Goal: Task Accomplishment & Management: Use online tool/utility

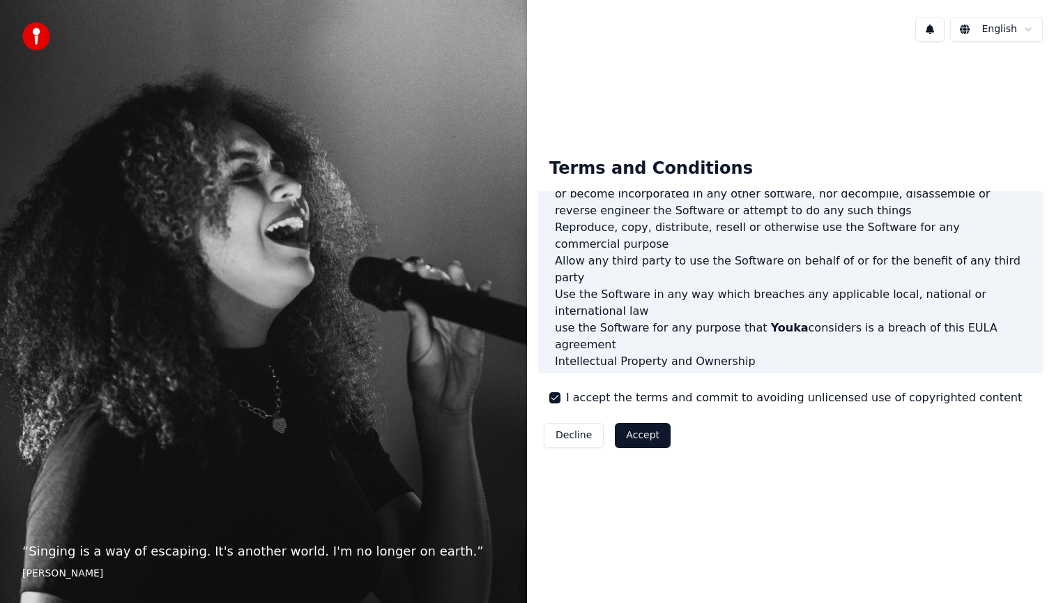
scroll to position [740, 0]
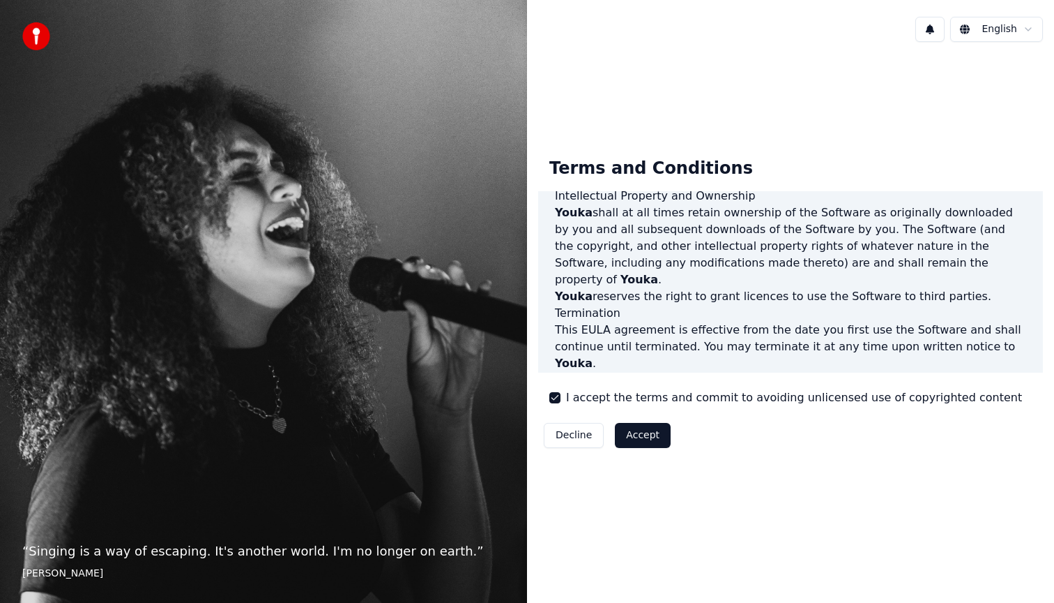
click at [637, 431] on button "Accept" at bounding box center [643, 435] width 56 height 25
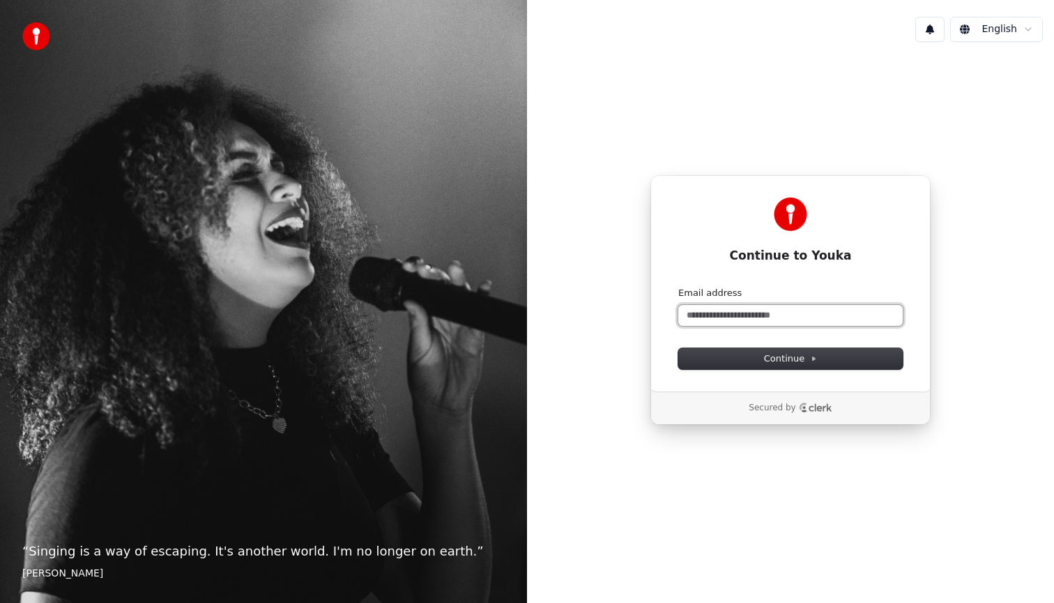
click at [757, 308] on input "Email address" at bounding box center [791, 315] width 225 height 21
click at [679, 287] on button "submit" at bounding box center [679, 287] width 0 height 0
type input "**********"
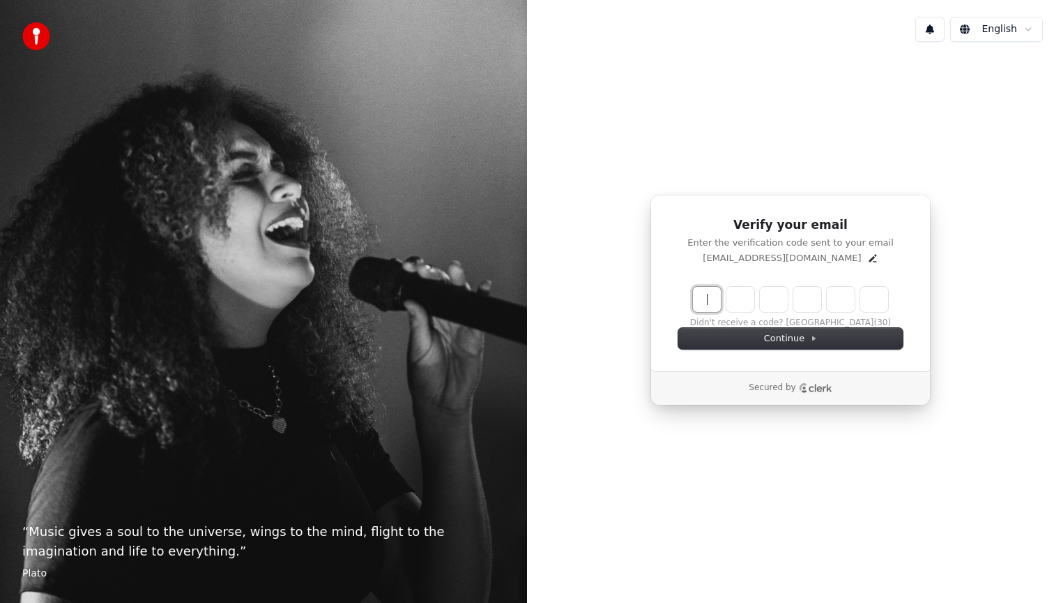
click at [699, 296] on input "Enter verification code" at bounding box center [804, 299] width 223 height 25
click at [710, 298] on input "Enter verification code" at bounding box center [804, 299] width 223 height 25
type input "******"
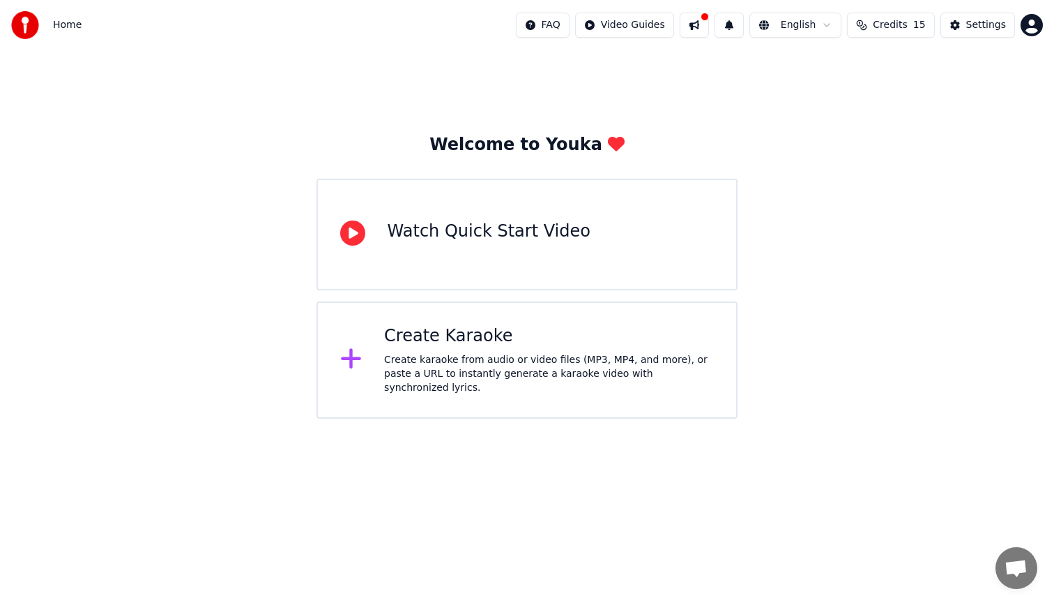
click at [395, 364] on div "Create karaoke from audio or video files (MP3, MP4, and more), or paste a URL t…" at bounding box center [549, 374] width 330 height 42
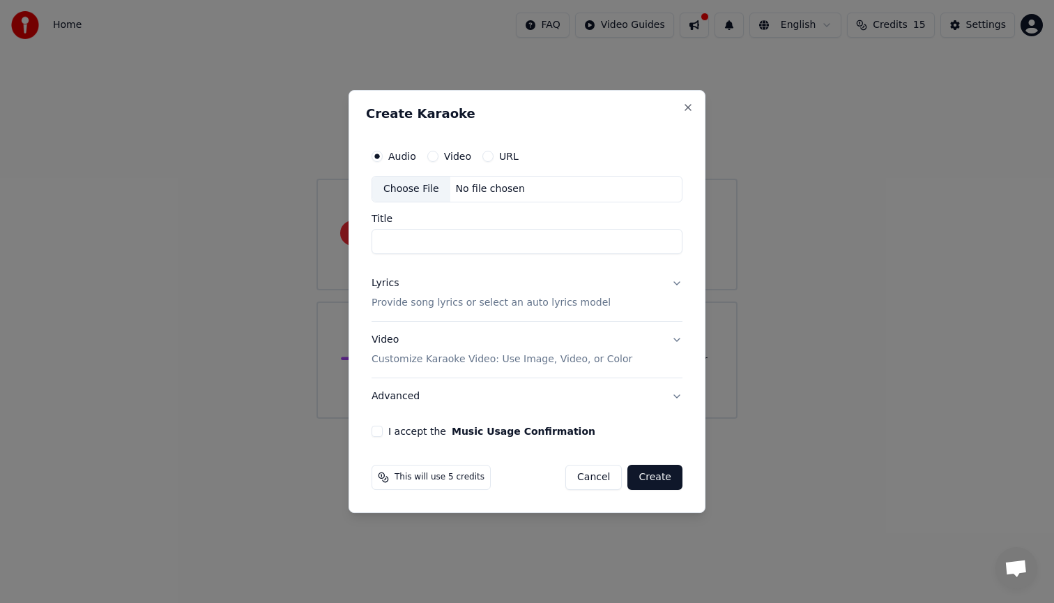
click at [449, 243] on input "Title" at bounding box center [527, 241] width 311 height 25
click at [488, 158] on button "URL" at bounding box center [488, 156] width 11 height 11
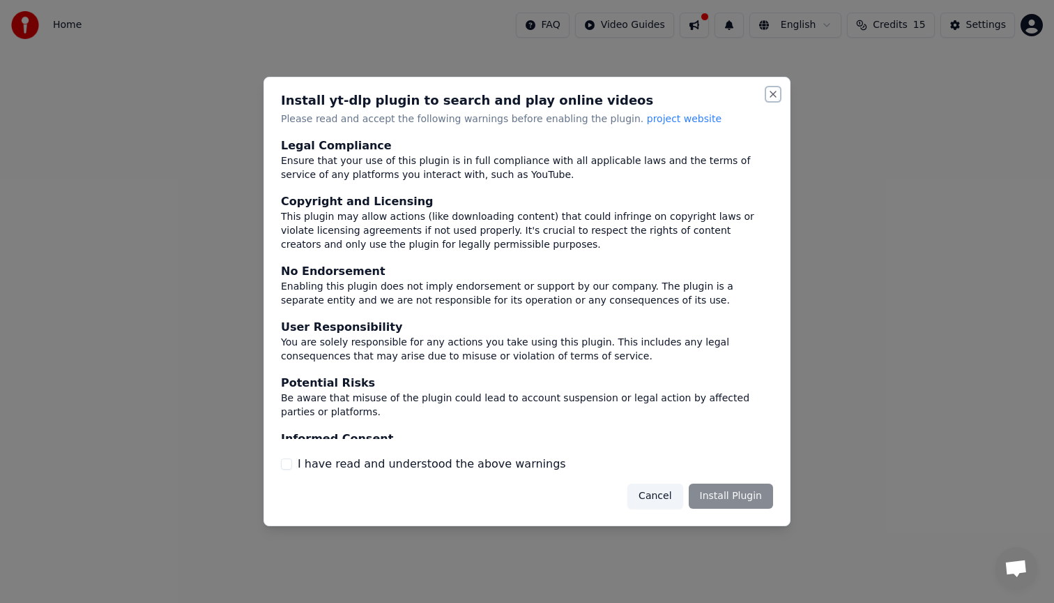
click at [772, 93] on button "Close" at bounding box center [773, 94] width 11 height 11
click at [432, 451] on div "Legal Compliance Ensure that your use of this plugin is in full compliance with…" at bounding box center [527, 304] width 492 height 335
click at [432, 464] on label "I have read and understood the above warnings" at bounding box center [432, 463] width 268 height 17
click at [292, 464] on button "I have read and understood the above warnings" at bounding box center [286, 463] width 11 height 11
click at [739, 494] on button "Install Plugin" at bounding box center [731, 495] width 84 height 25
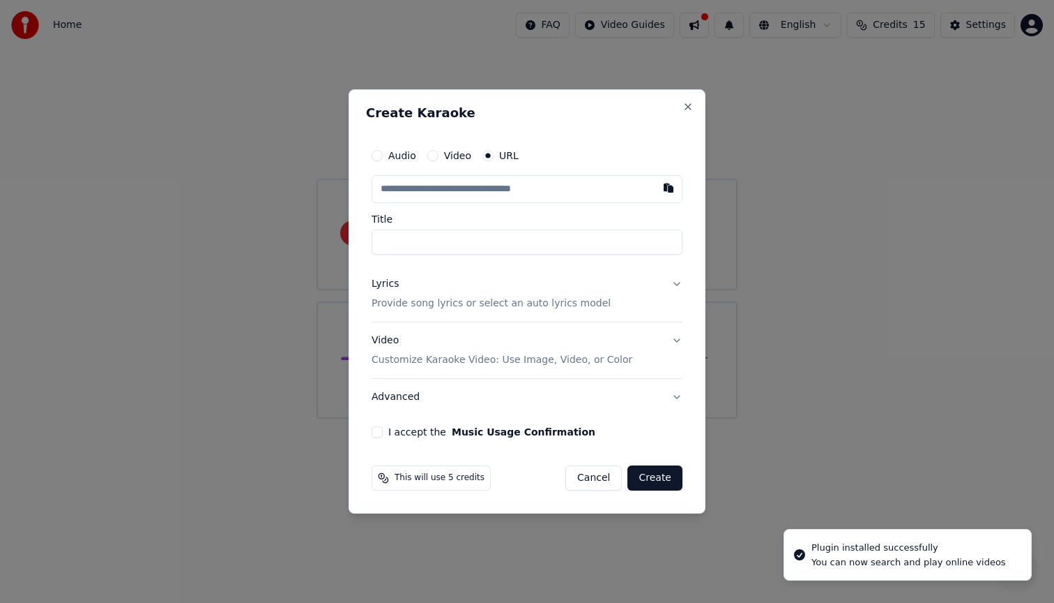
click at [406, 196] on input "text" at bounding box center [527, 189] width 311 height 28
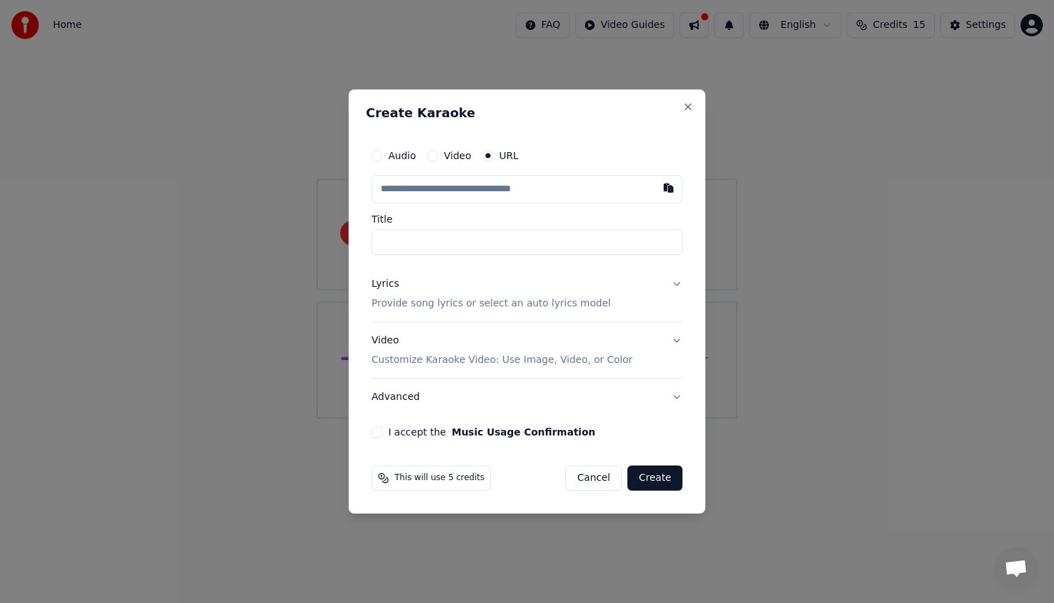
paste input "**********"
type input "**********"
click at [453, 215] on label "Title" at bounding box center [527, 219] width 311 height 10
click at [453, 229] on input "Title" at bounding box center [527, 241] width 311 height 25
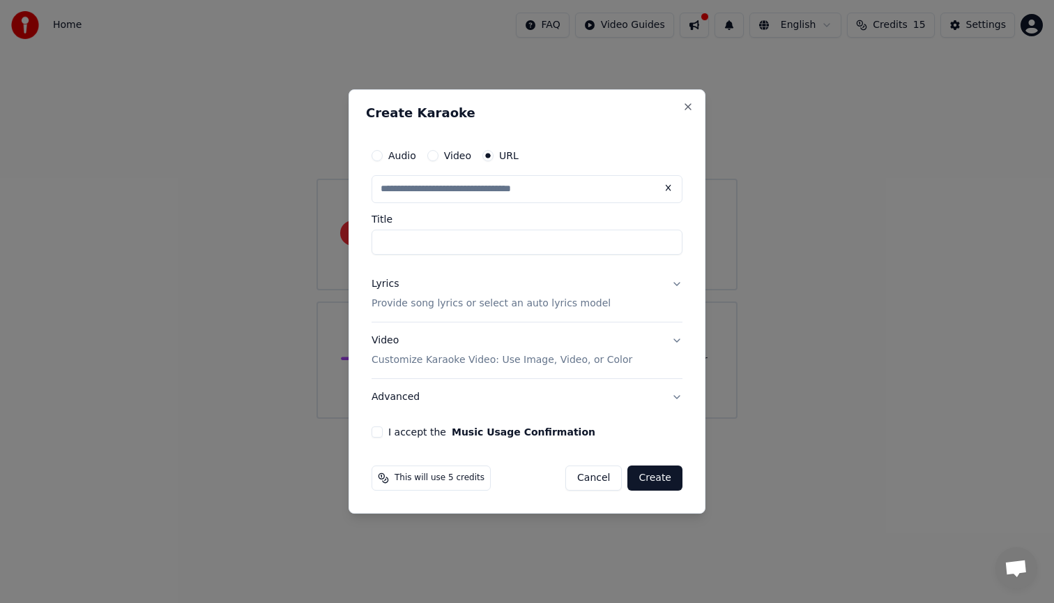
scroll to position [0, 0]
type input "**********"
click at [493, 287] on div "Lyrics Provide song lyrics or select an auto lyrics model" at bounding box center [491, 293] width 239 height 33
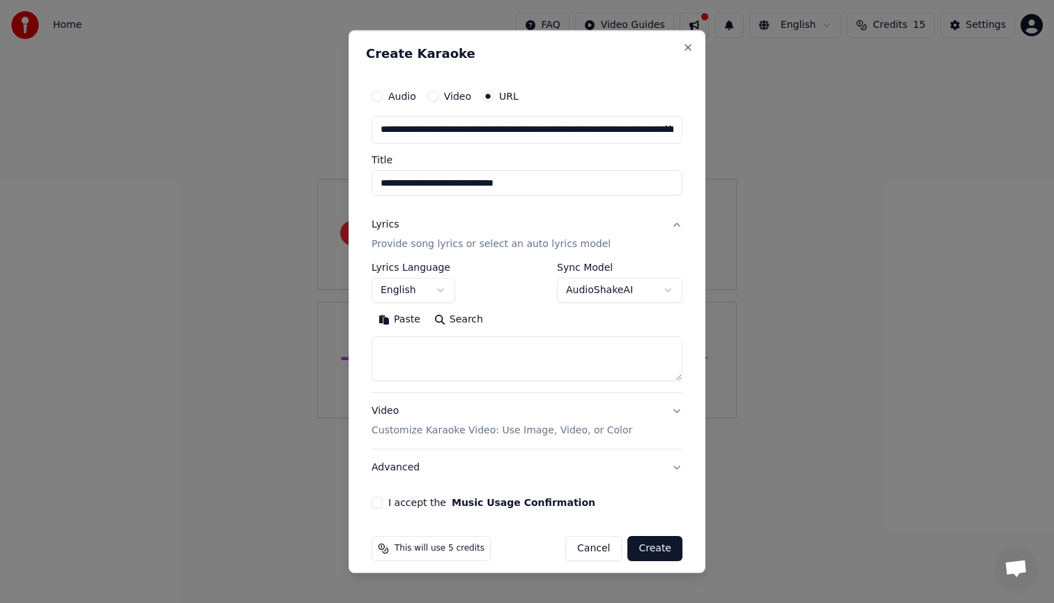
click at [584, 291] on body "**********" at bounding box center [527, 209] width 1054 height 418
click at [476, 365] on textarea at bounding box center [527, 358] width 311 height 45
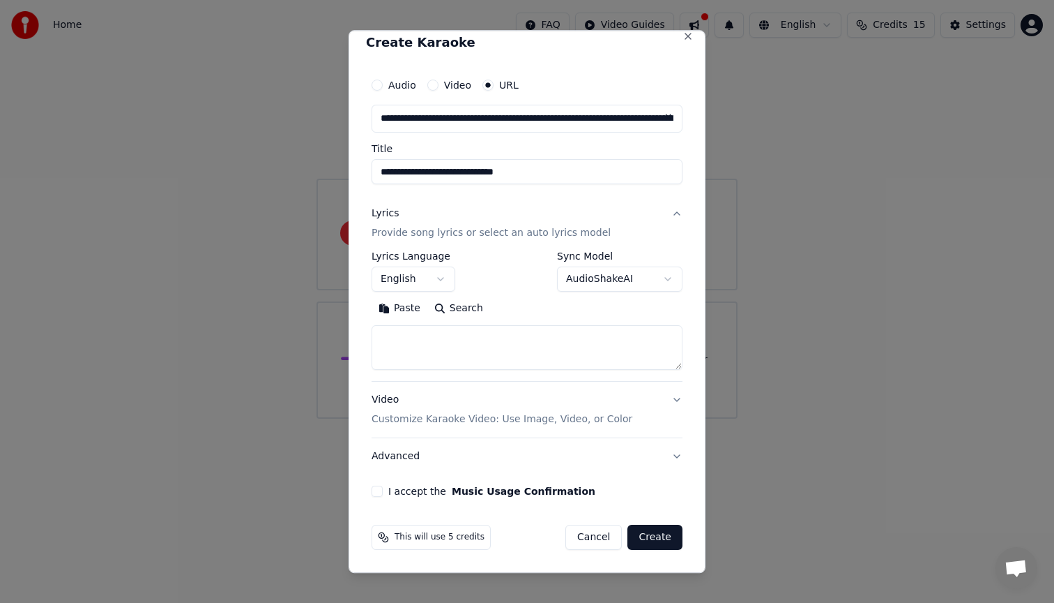
click at [470, 428] on button "Video Customize Karaoke Video: Use Image, Video, or Color" at bounding box center [527, 409] width 311 height 56
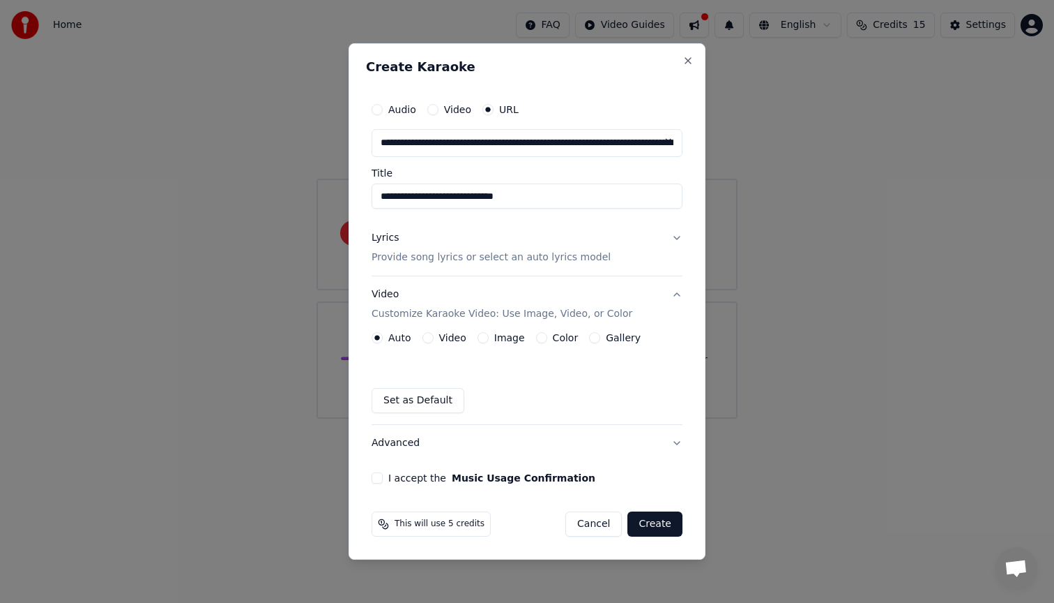
click at [384, 481] on div "I accept the Music Usage Confirmation" at bounding box center [527, 477] width 311 height 11
click at [374, 474] on button "I accept the Music Usage Confirmation" at bounding box center [377, 477] width 11 height 11
click at [646, 517] on button "Create" at bounding box center [655, 523] width 55 height 25
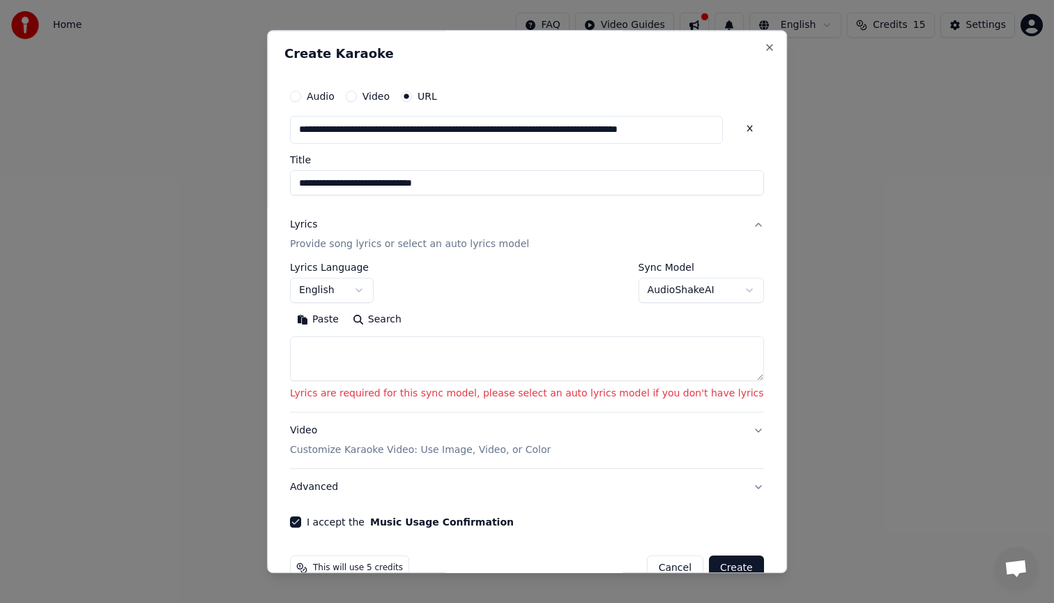
click at [610, 360] on textarea at bounding box center [527, 358] width 474 height 45
paste textarea "**********"
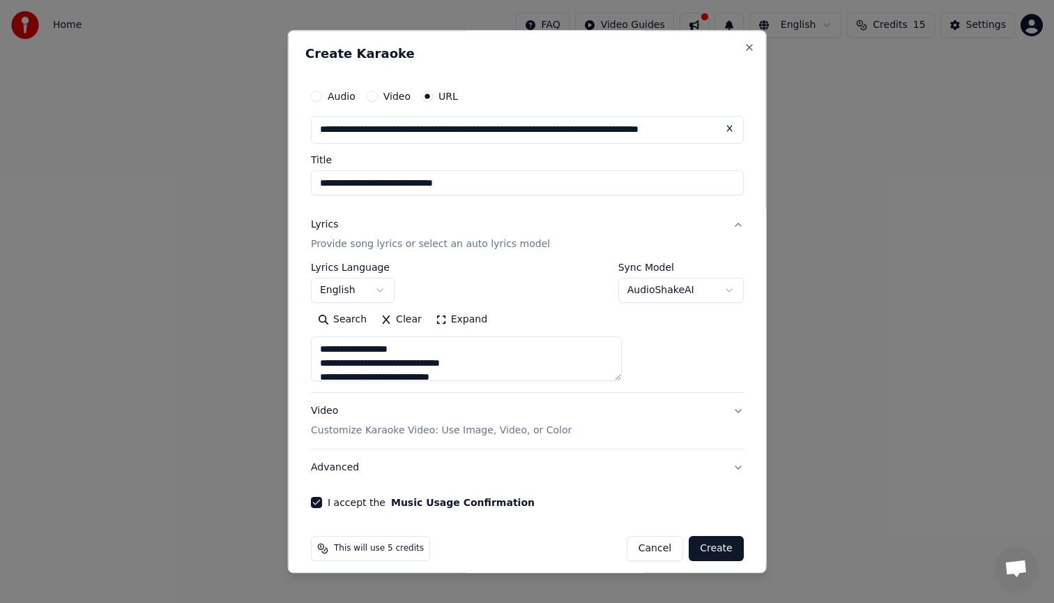
scroll to position [895, 0]
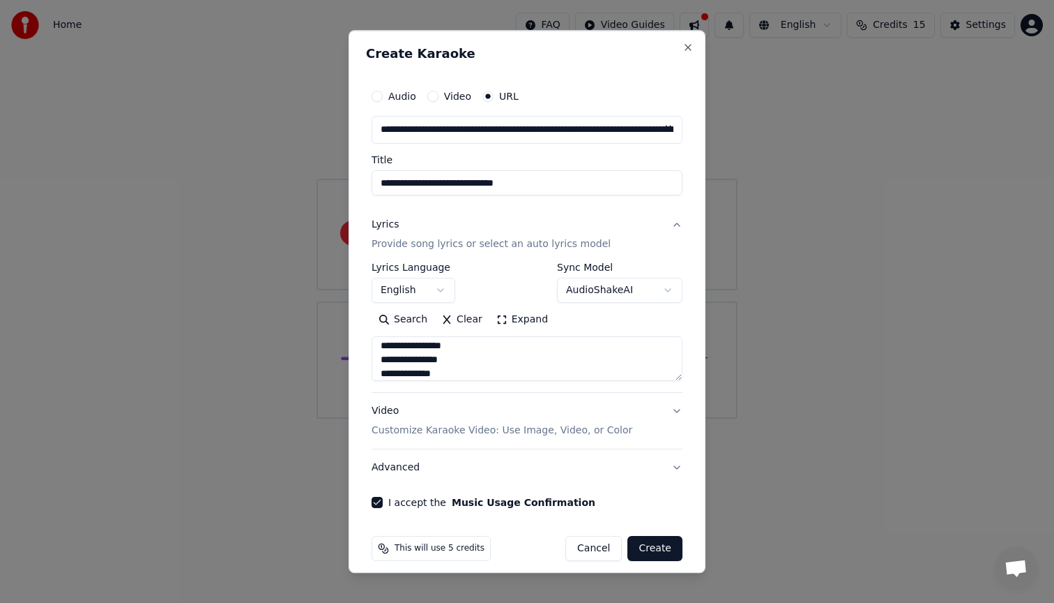
type textarea "**********"
click at [656, 549] on button "Create" at bounding box center [655, 548] width 55 height 25
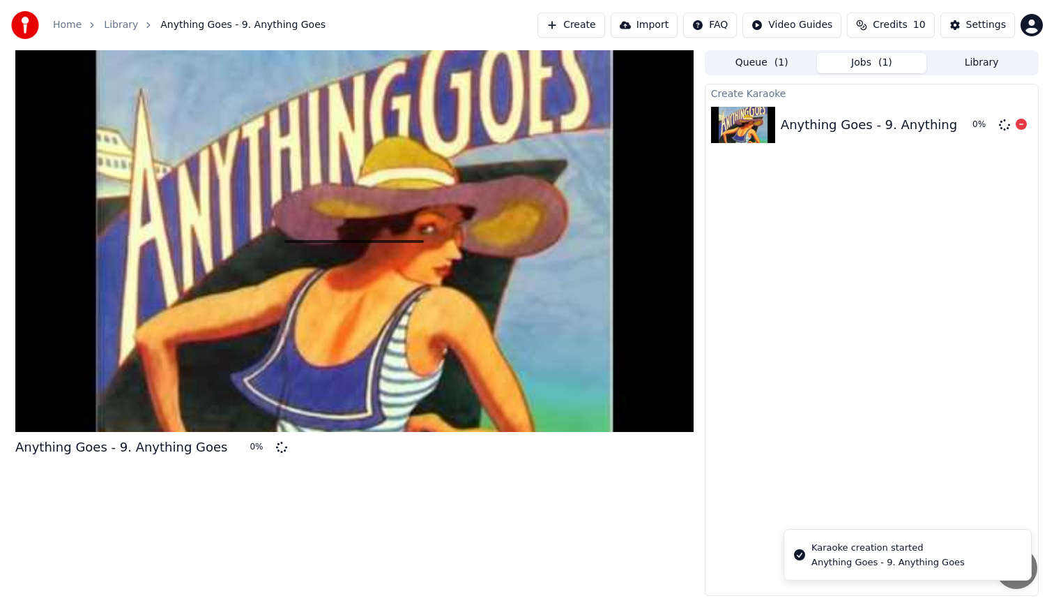
click at [865, 126] on div "Anything Goes - 9. Anything Goes" at bounding box center [887, 125] width 212 height 20
click at [491, 343] on div at bounding box center [354, 240] width 679 height 381
click at [125, 24] on link "Library" at bounding box center [121, 25] width 34 height 14
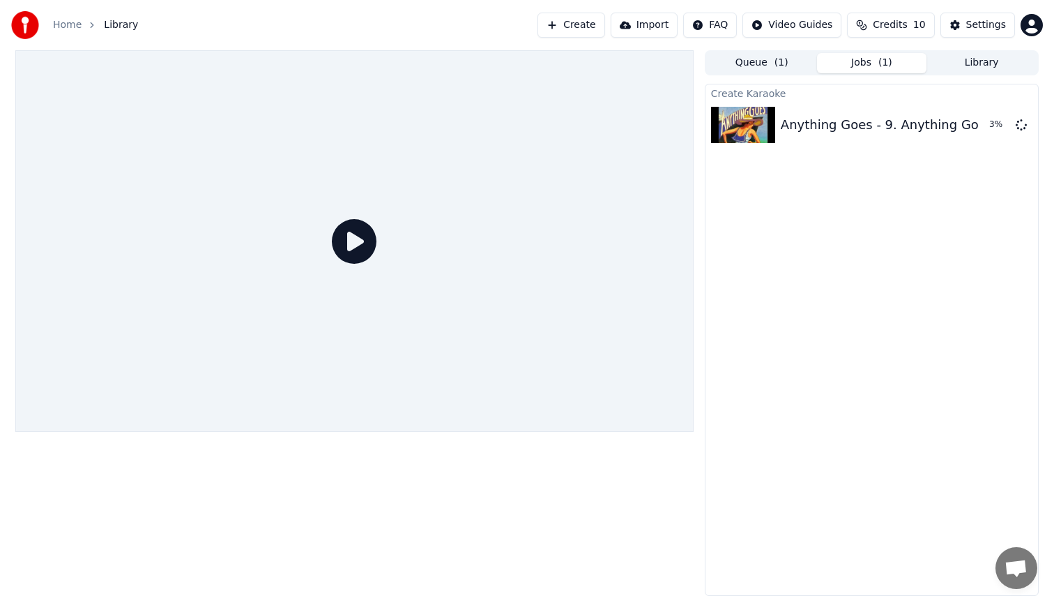
click at [592, 20] on button "Create" at bounding box center [572, 25] width 68 height 25
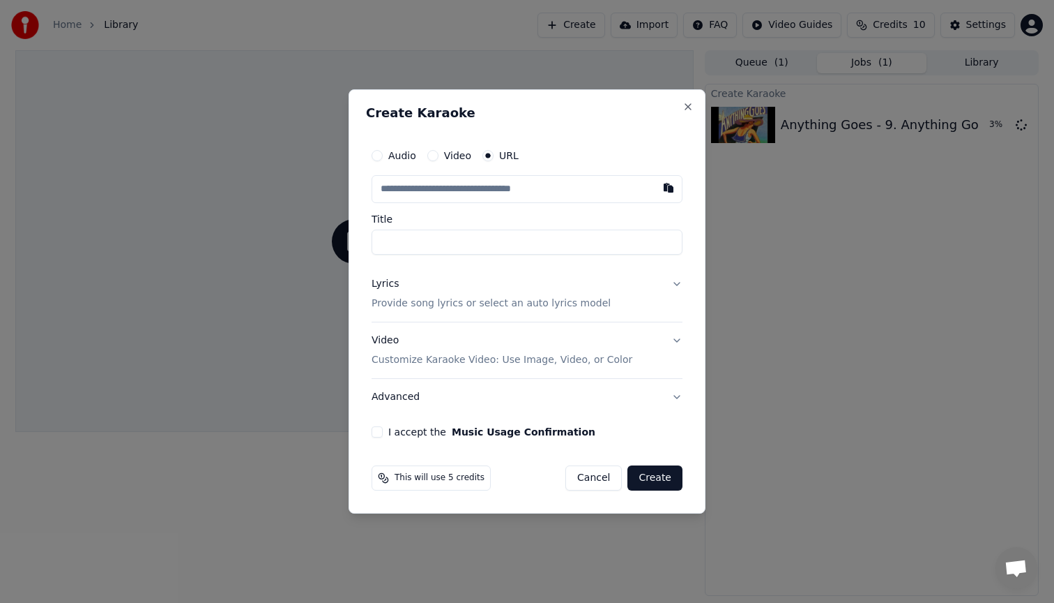
click at [386, 158] on div "Audio" at bounding box center [394, 155] width 45 height 11
click at [383, 156] on div "Audio" at bounding box center [394, 155] width 45 height 11
click at [378, 153] on button "Audio" at bounding box center [377, 155] width 11 height 11
click at [481, 194] on div "No file chosen" at bounding box center [491, 189] width 80 height 14
type input "**********"
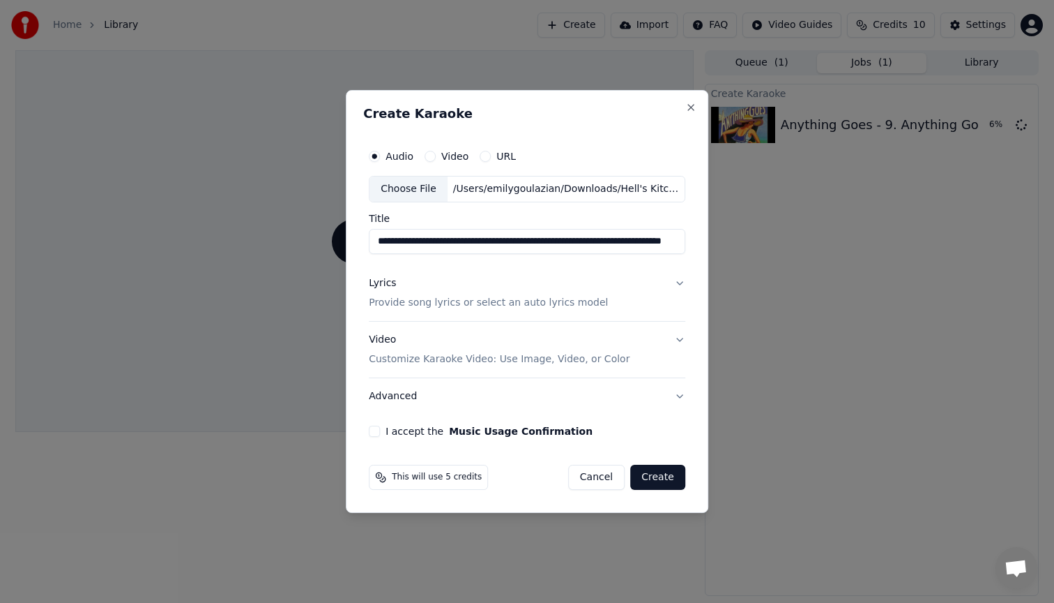
click at [505, 301] on p "Provide song lyrics or select an auto lyrics model" at bounding box center [488, 303] width 239 height 14
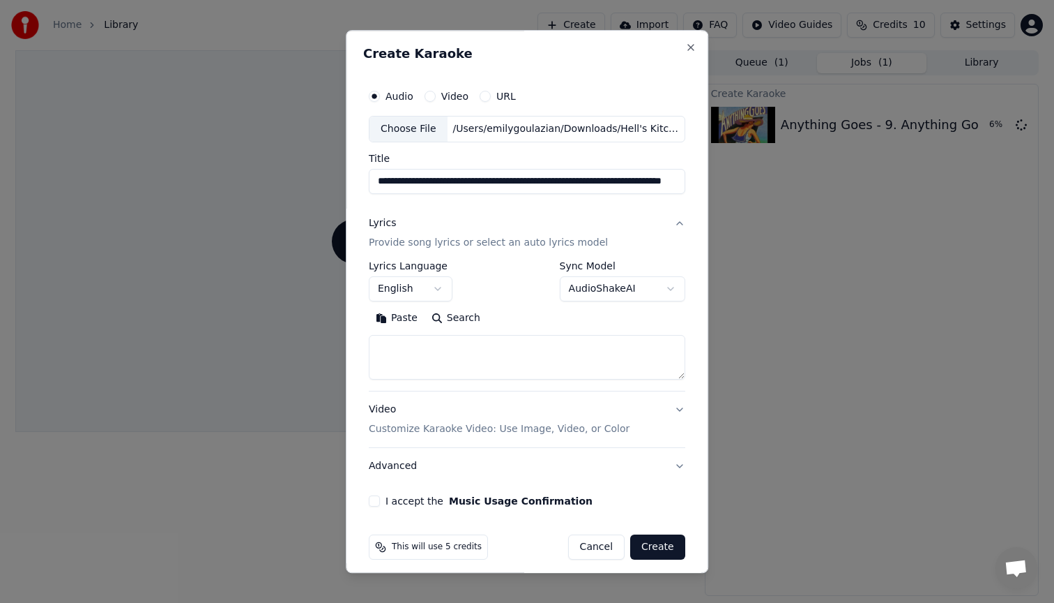
click at [462, 347] on textarea at bounding box center [527, 357] width 317 height 45
click at [457, 319] on button "Search" at bounding box center [456, 318] width 63 height 22
click at [446, 318] on button "Search" at bounding box center [456, 318] width 63 height 22
click at [448, 354] on textarea at bounding box center [527, 357] width 317 height 45
click at [406, 498] on label "I accept the Music Usage Confirmation" at bounding box center [489, 501] width 207 height 10
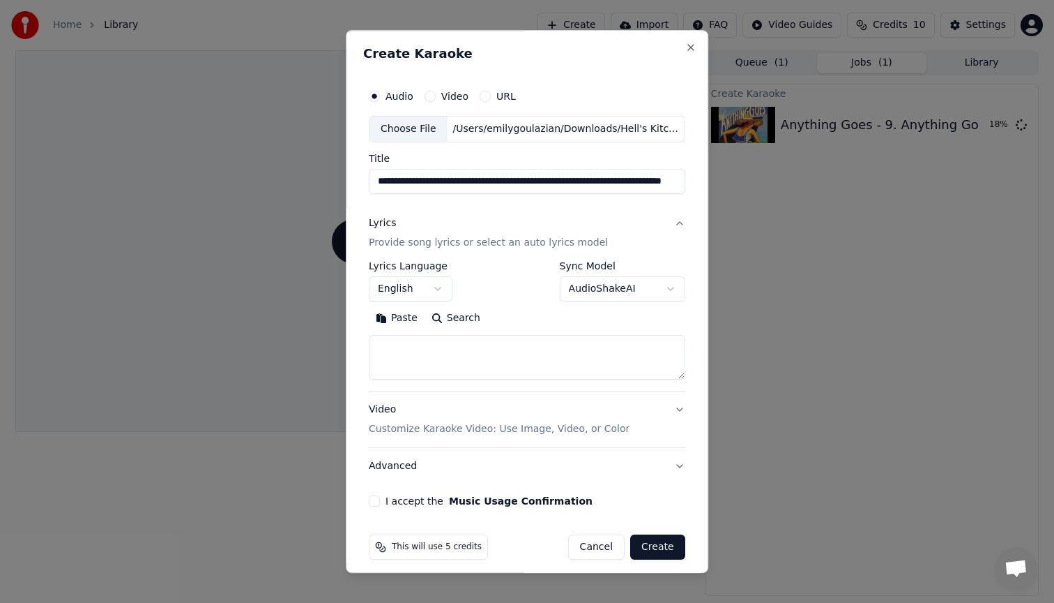
click at [380, 498] on button "I accept the Music Usage Confirmation" at bounding box center [374, 500] width 11 height 11
click at [391, 547] on div "This will use 5 credits" at bounding box center [428, 546] width 119 height 25
click at [382, 543] on circle at bounding box center [380, 545] width 6 height 6
click at [465, 556] on div "This will use 5 credits" at bounding box center [428, 546] width 119 height 25
click at [658, 543] on button "Create" at bounding box center [657, 546] width 55 height 25
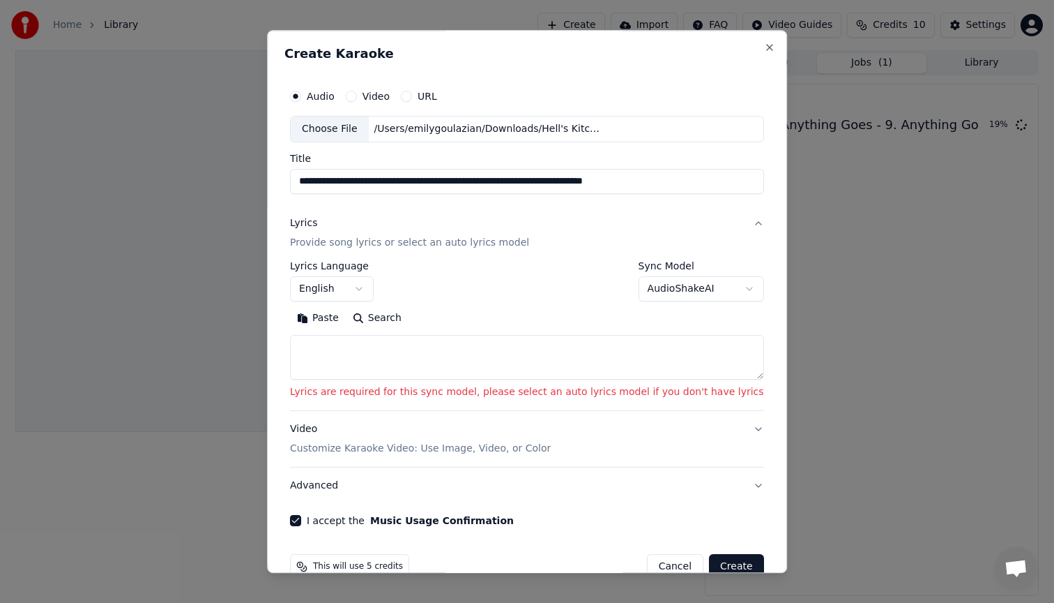
click at [525, 345] on textarea at bounding box center [527, 357] width 474 height 45
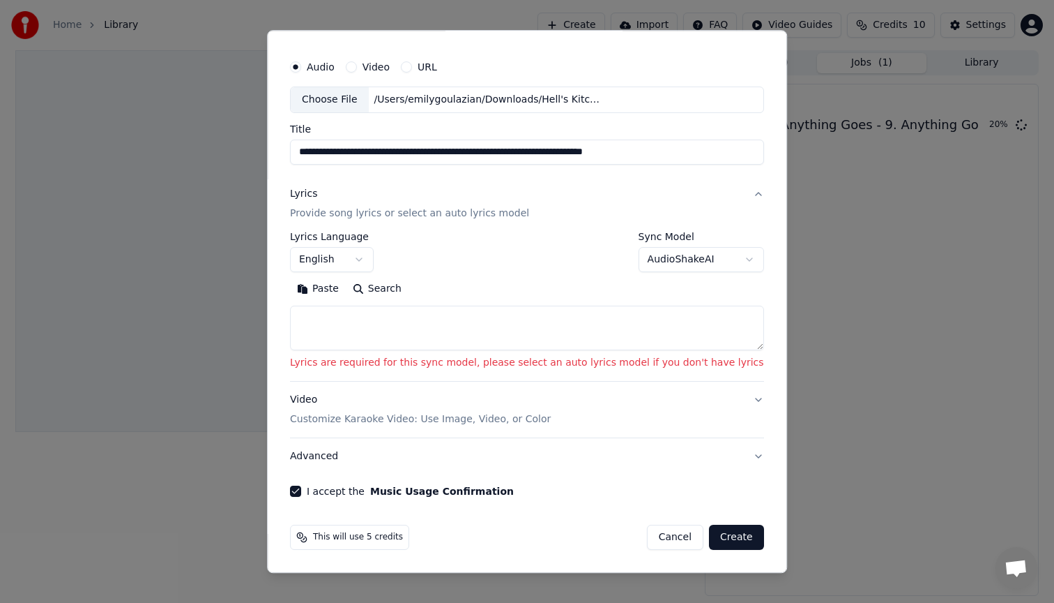
click at [663, 265] on body "**********" at bounding box center [527, 301] width 1054 height 603
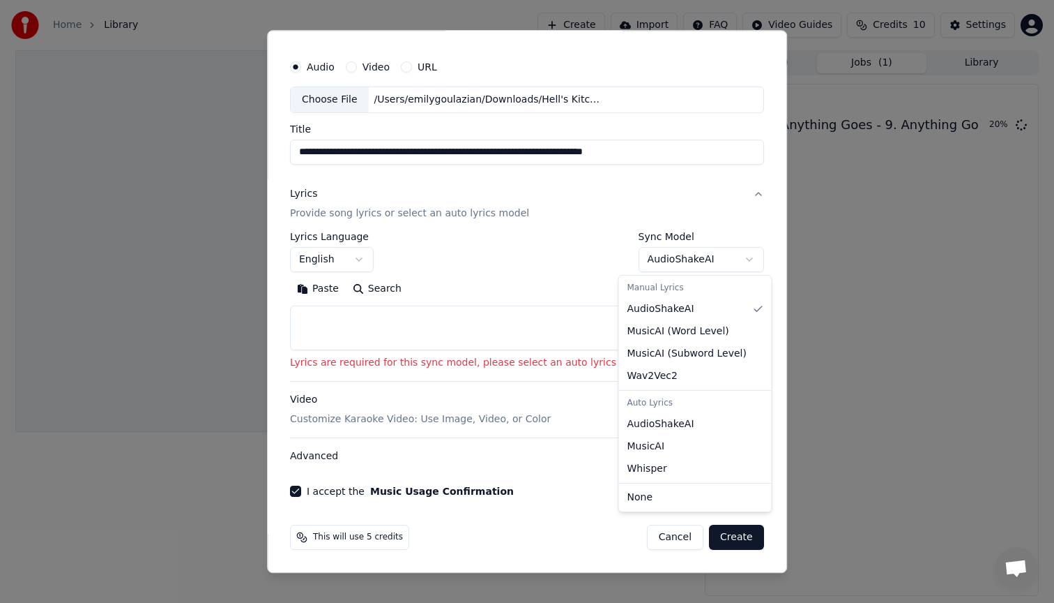
click at [534, 319] on body "**********" at bounding box center [527, 301] width 1054 height 603
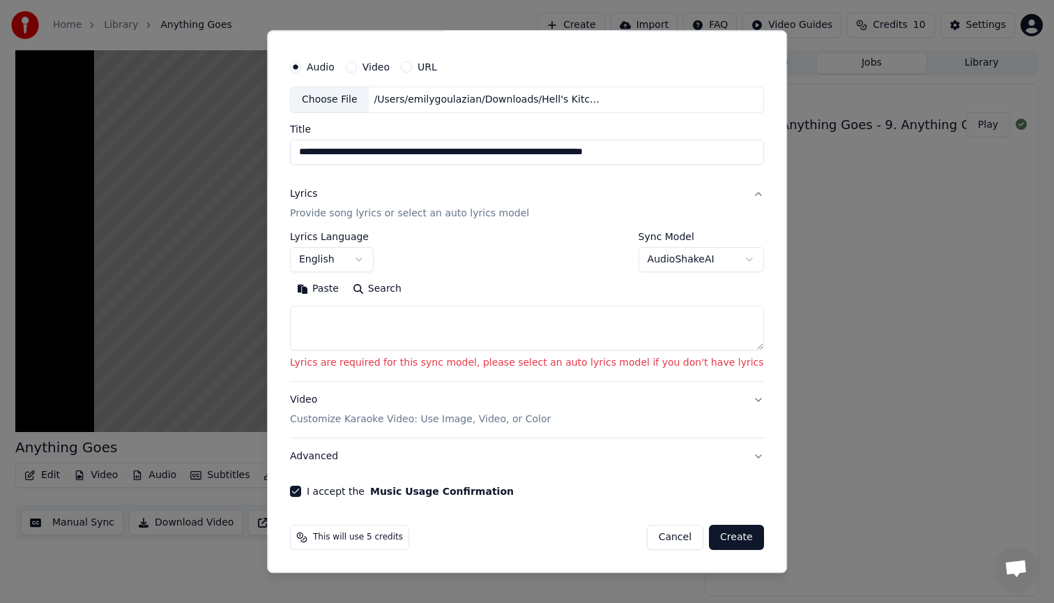
click at [361, 332] on textarea at bounding box center [527, 327] width 474 height 45
paste textarea "**********"
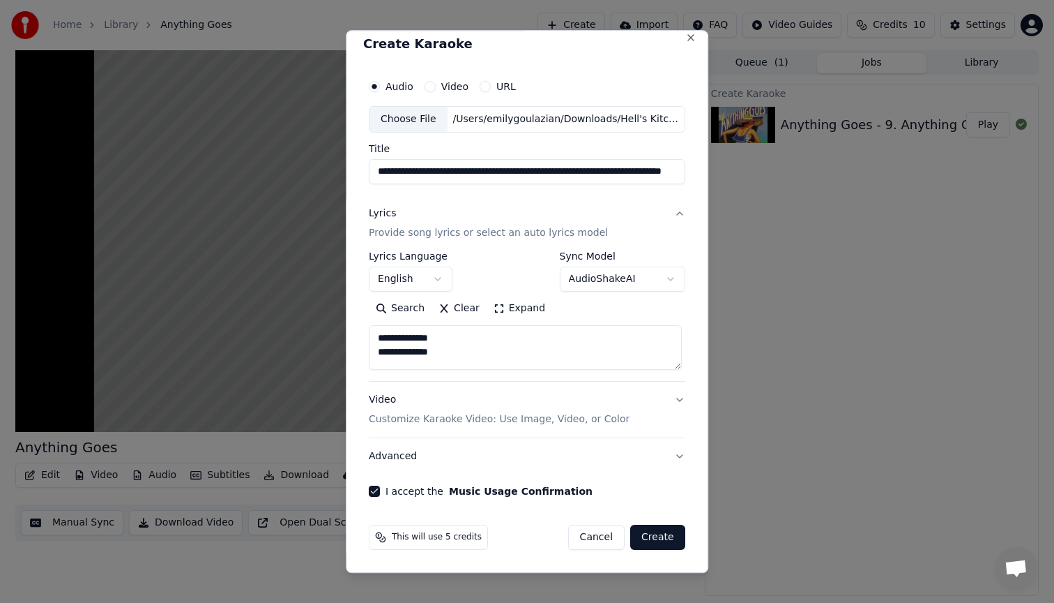
scroll to position [10, 0]
type textarea "**********"
click at [646, 536] on button "Create" at bounding box center [657, 536] width 55 height 25
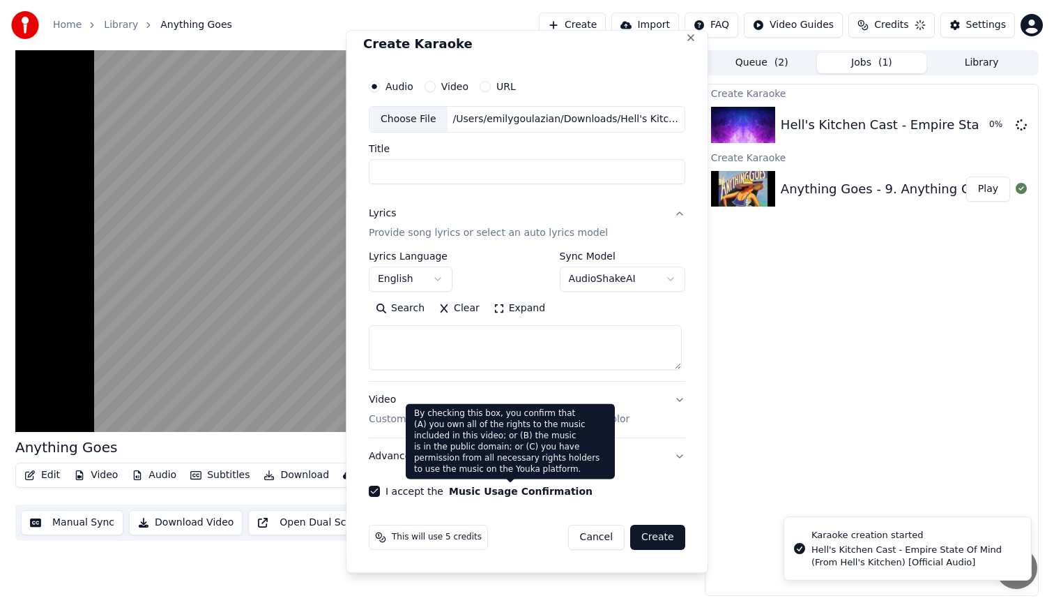
scroll to position [0, 0]
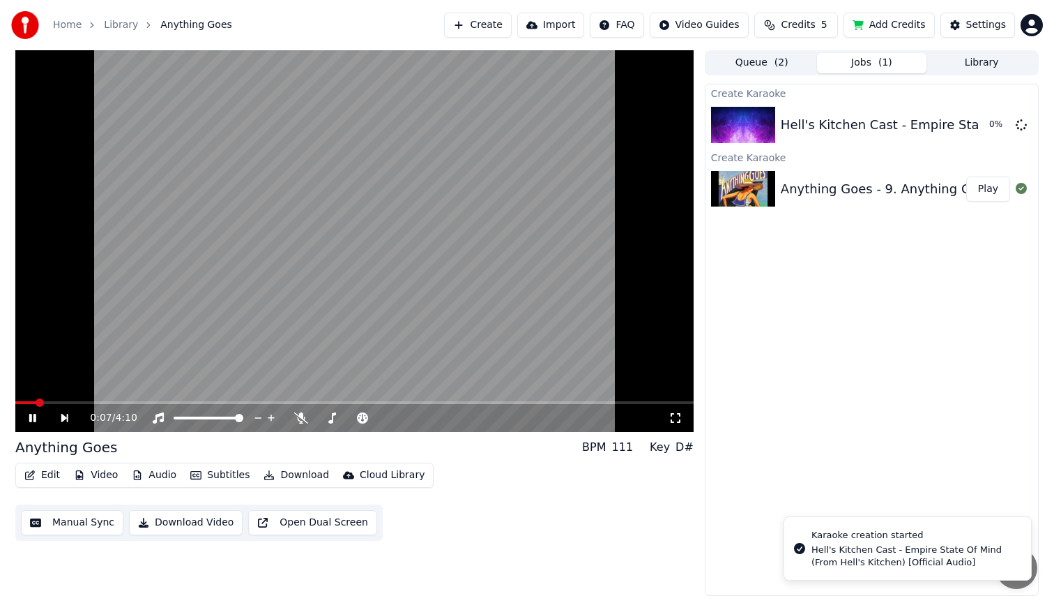
click at [318, 342] on video at bounding box center [354, 240] width 679 height 381
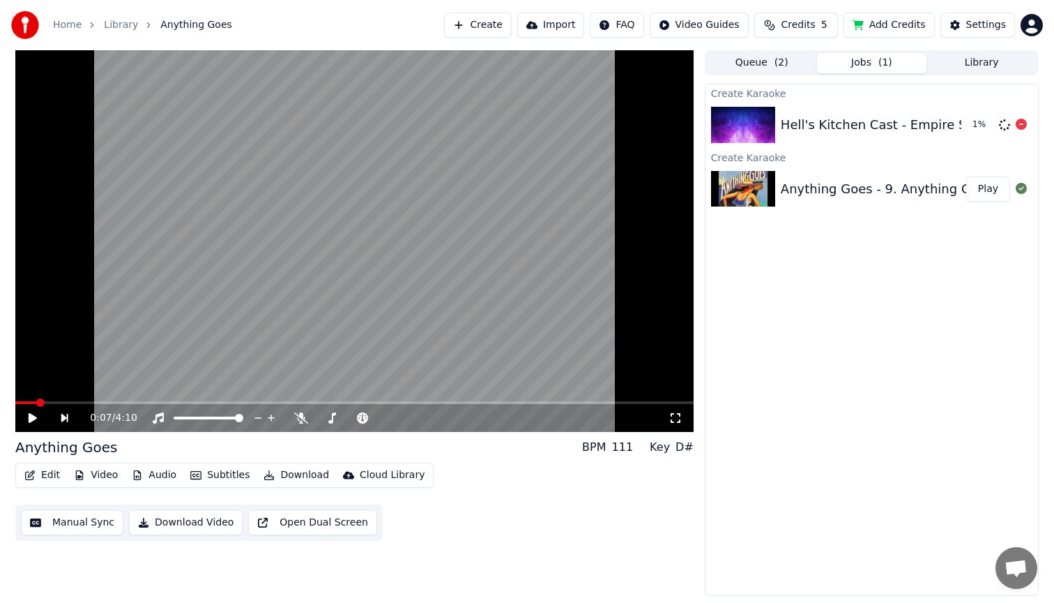
click at [828, 133] on div "Hell's Kitchen Cast - Empire State Of Mind (From Hell's Kitchen) [Official Audi…" at bounding box center [1028, 125] width 495 height 20
click at [872, 190] on div "Anything Goes - 9. Anything Goes" at bounding box center [887, 189] width 212 height 20
click at [974, 65] on button "Library" at bounding box center [982, 63] width 110 height 20
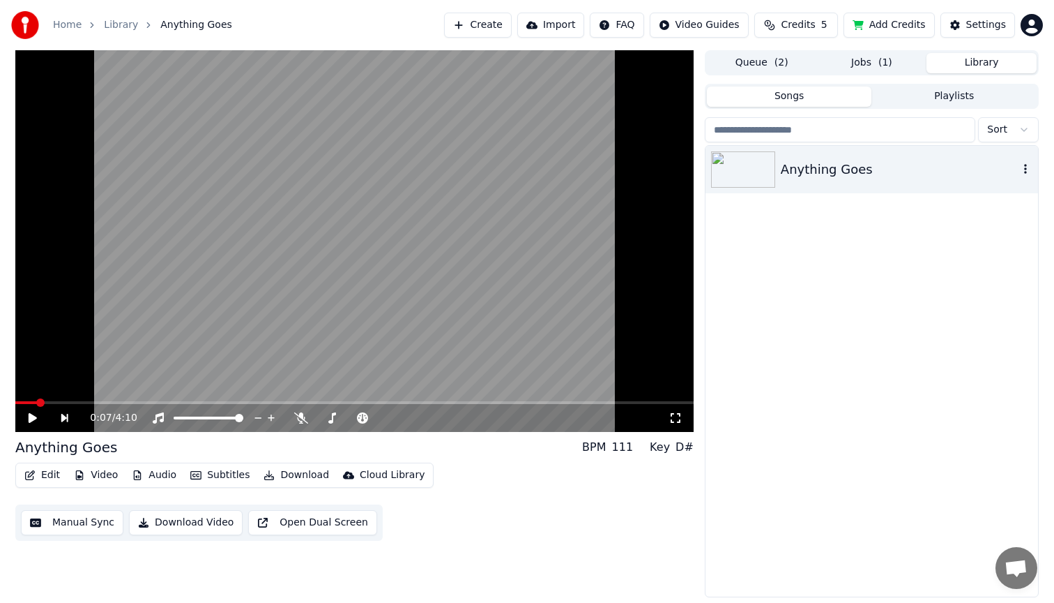
click at [812, 157] on div "Anything Goes" at bounding box center [872, 169] width 333 height 47
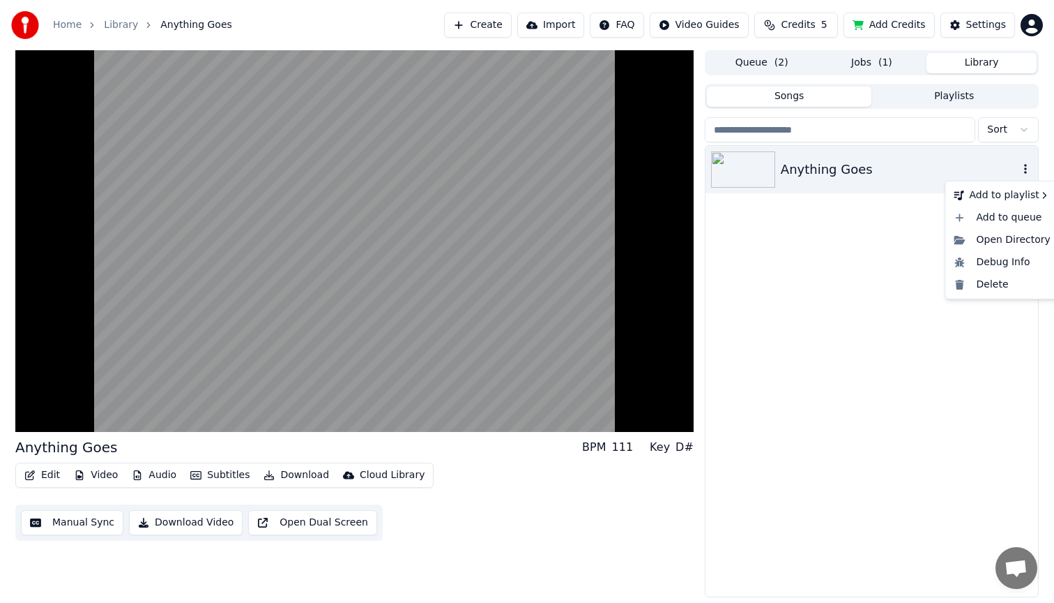
click at [1030, 170] on icon "button" at bounding box center [1026, 168] width 14 height 11
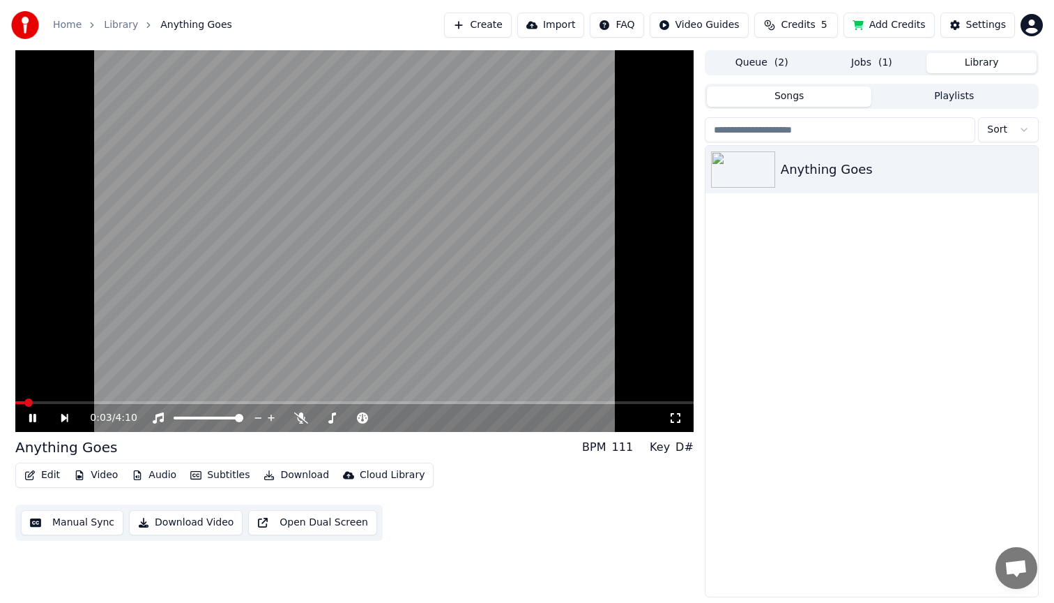
click at [358, 327] on video at bounding box center [354, 240] width 679 height 381
click at [349, 338] on video at bounding box center [354, 240] width 679 height 381
click at [50, 478] on button "Edit" at bounding box center [42, 475] width 47 height 20
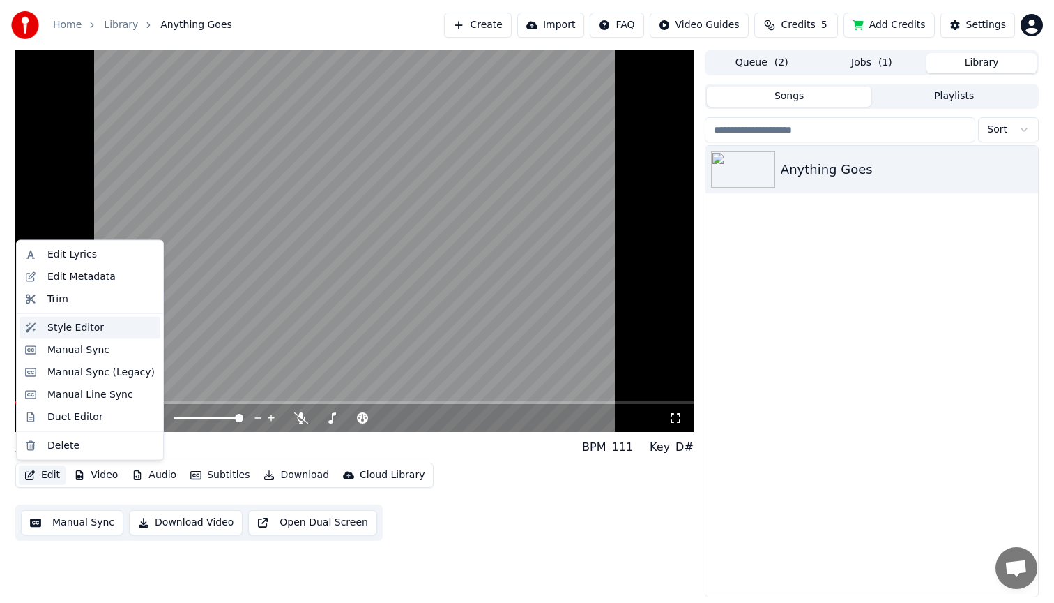
click at [83, 331] on div "Style Editor" at bounding box center [75, 327] width 56 height 14
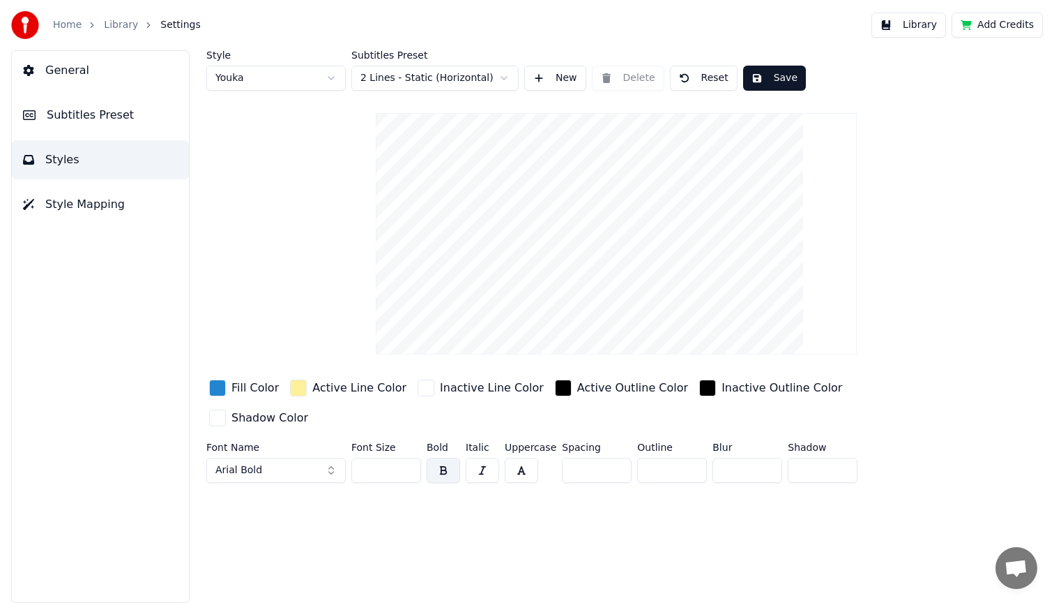
click at [555, 287] on video at bounding box center [616, 233] width 481 height 241
click at [558, 296] on video at bounding box center [616, 233] width 481 height 241
click at [568, 173] on video at bounding box center [616, 233] width 481 height 241
click at [96, 204] on span "Style Mapping" at bounding box center [85, 204] width 80 height 17
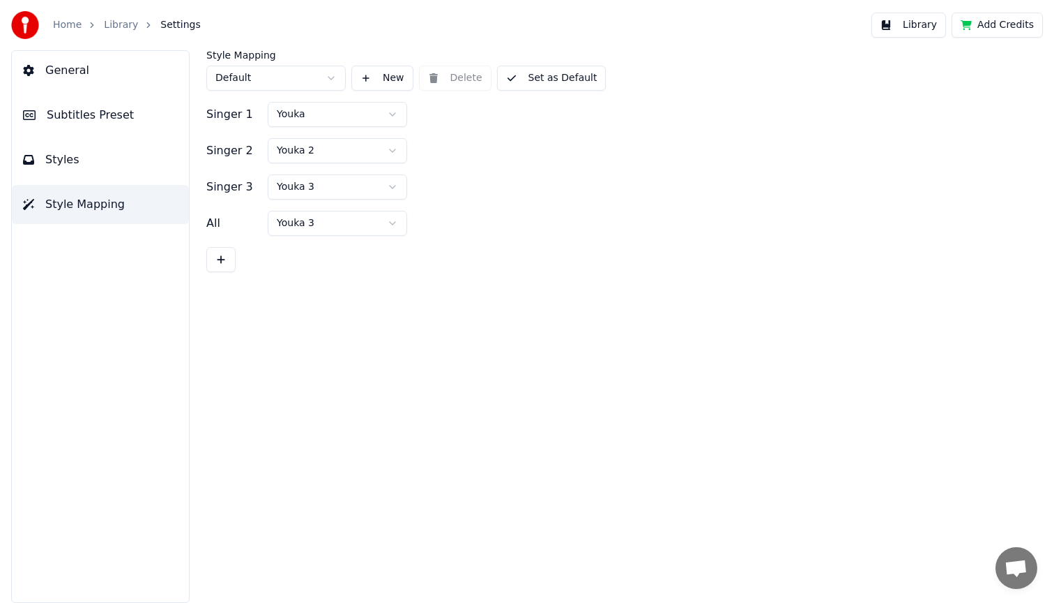
click at [88, 176] on button "Styles" at bounding box center [100, 159] width 177 height 39
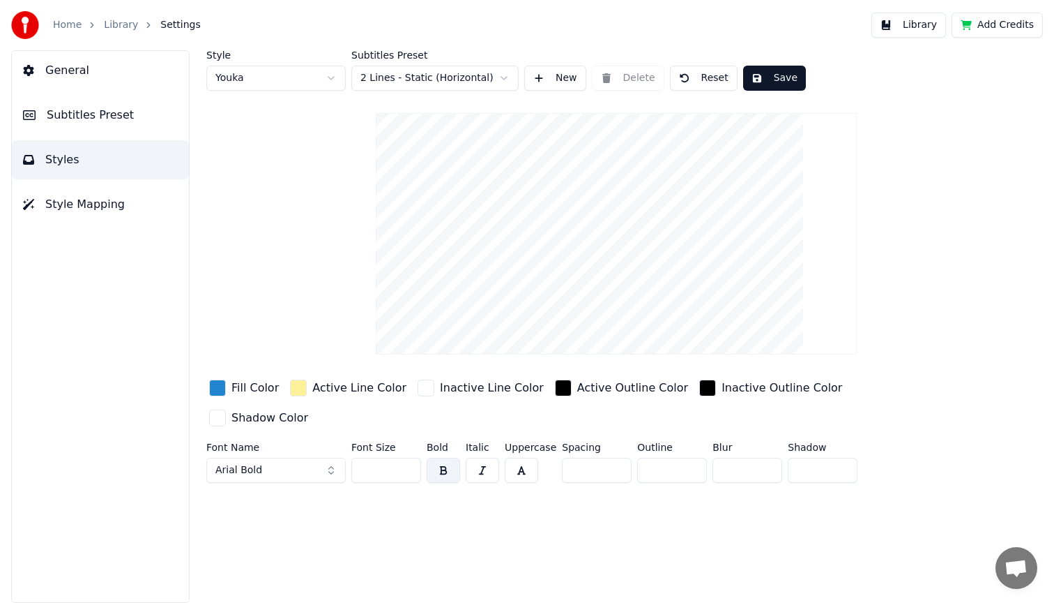
click at [86, 209] on span "Style Mapping" at bounding box center [85, 204] width 80 height 17
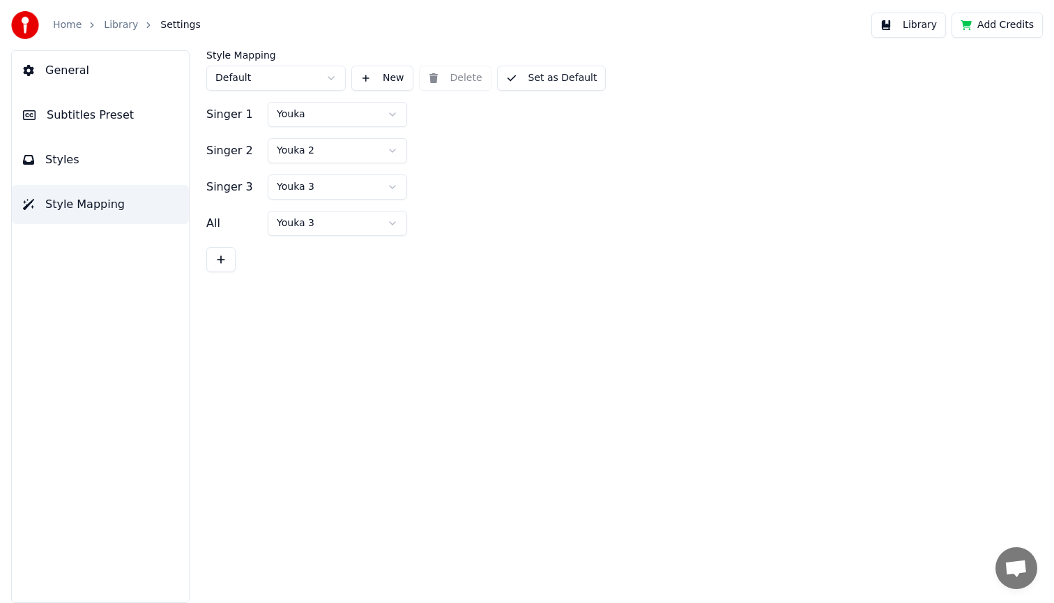
click at [99, 159] on button "Styles" at bounding box center [100, 159] width 177 height 39
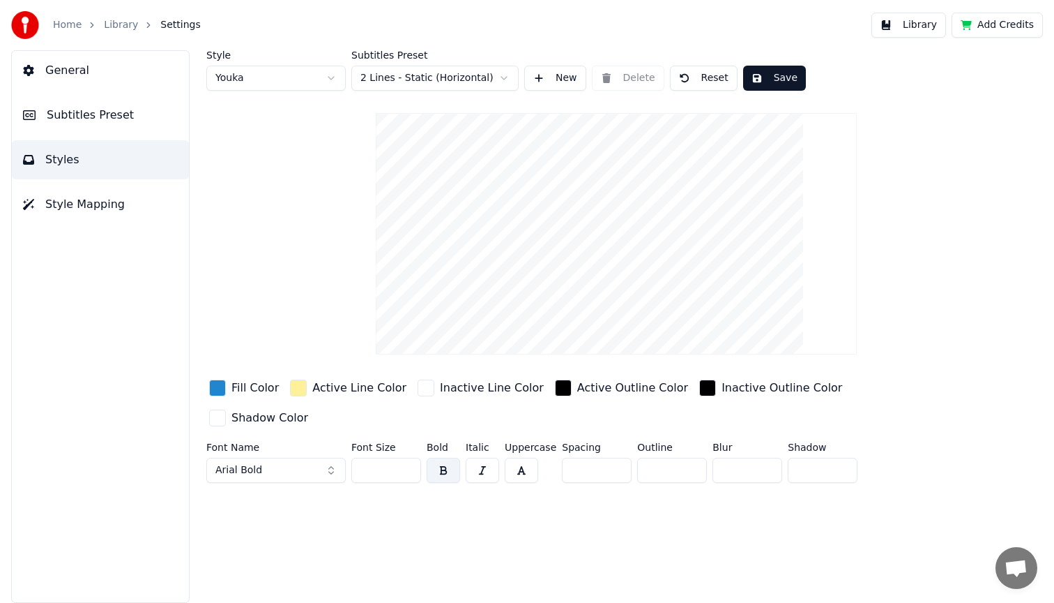
click at [85, 78] on button "General" at bounding box center [100, 70] width 177 height 39
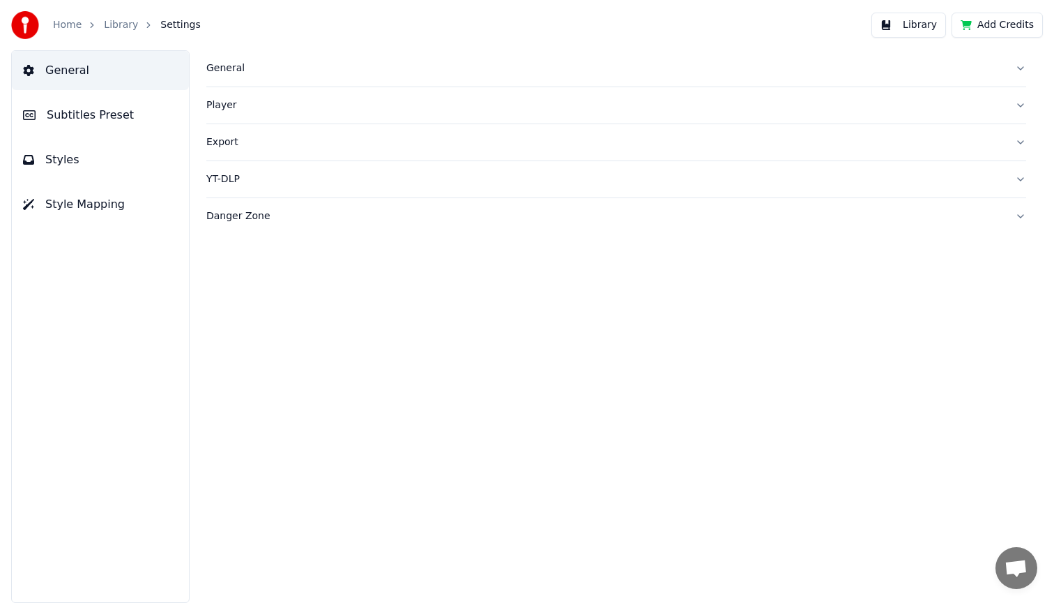
click at [78, 108] on span "Subtitles Preset" at bounding box center [90, 115] width 87 height 17
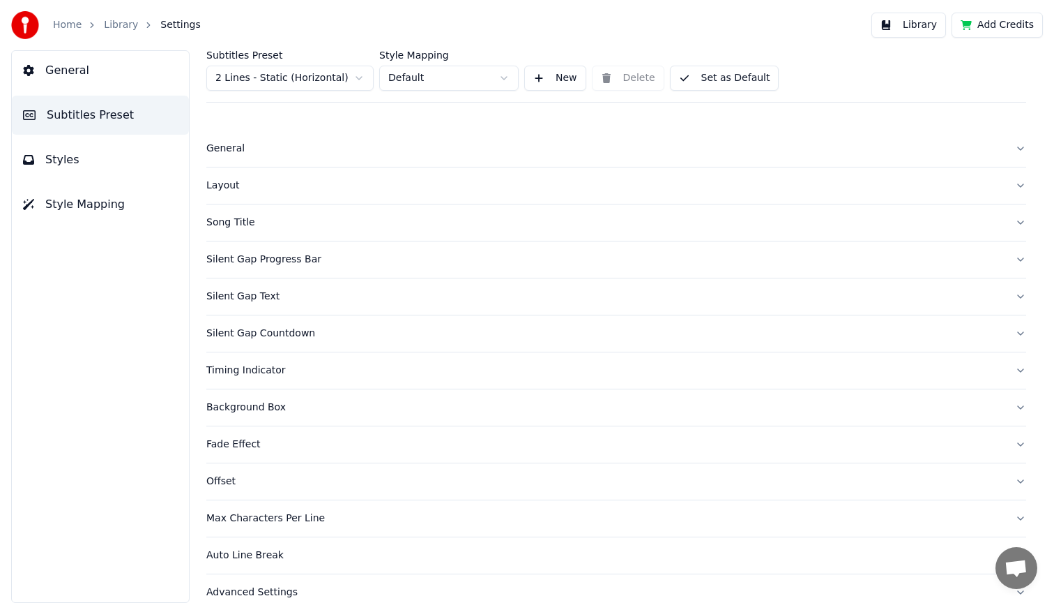
click at [70, 158] on span "Styles" at bounding box center [62, 159] width 34 height 17
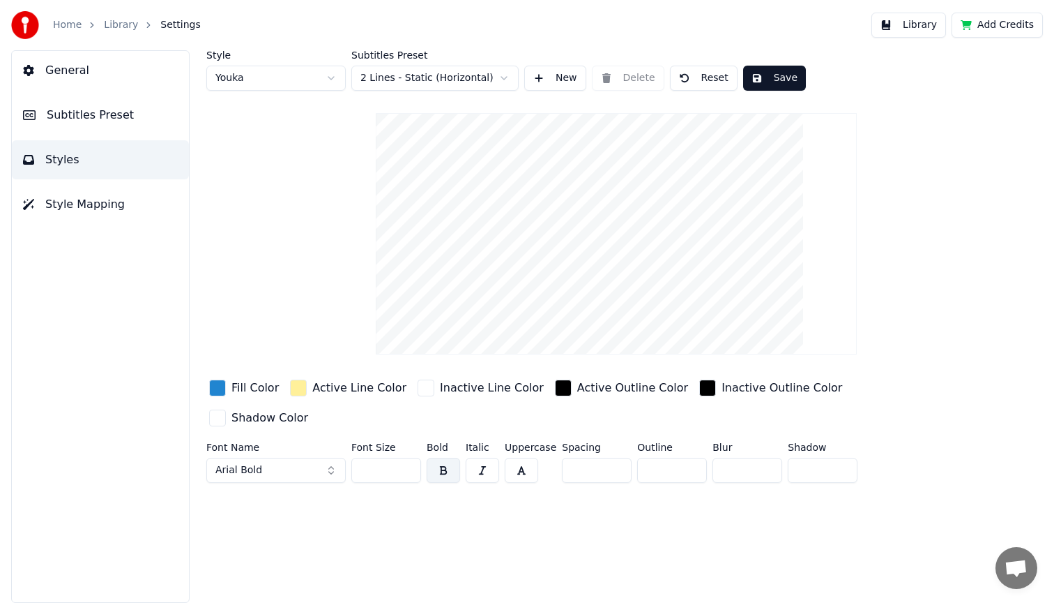
click at [66, 193] on button "Style Mapping" at bounding box center [100, 204] width 177 height 39
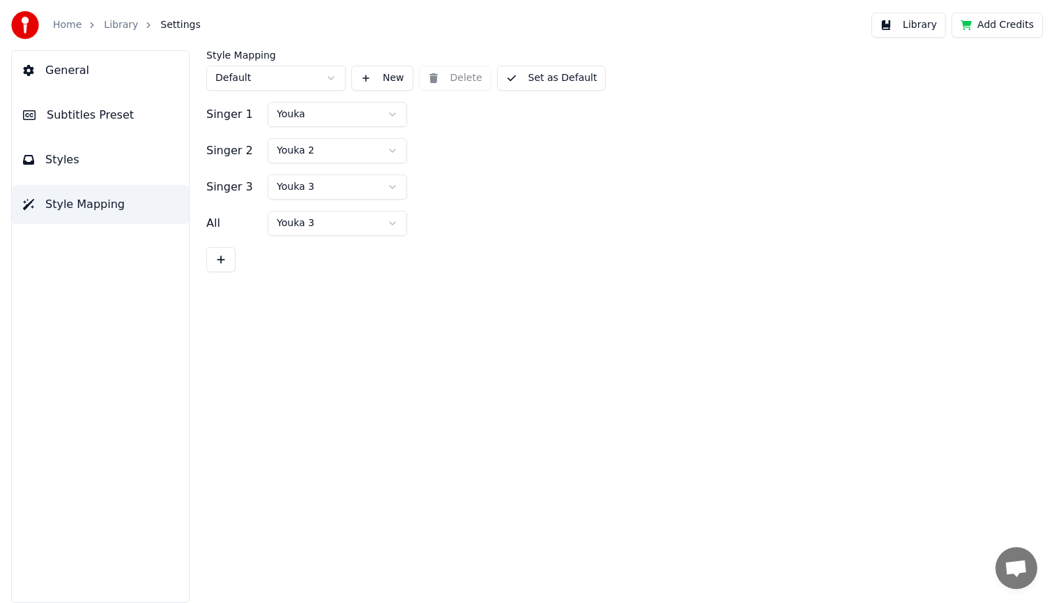
click at [114, 27] on link "Library" at bounding box center [121, 25] width 34 height 14
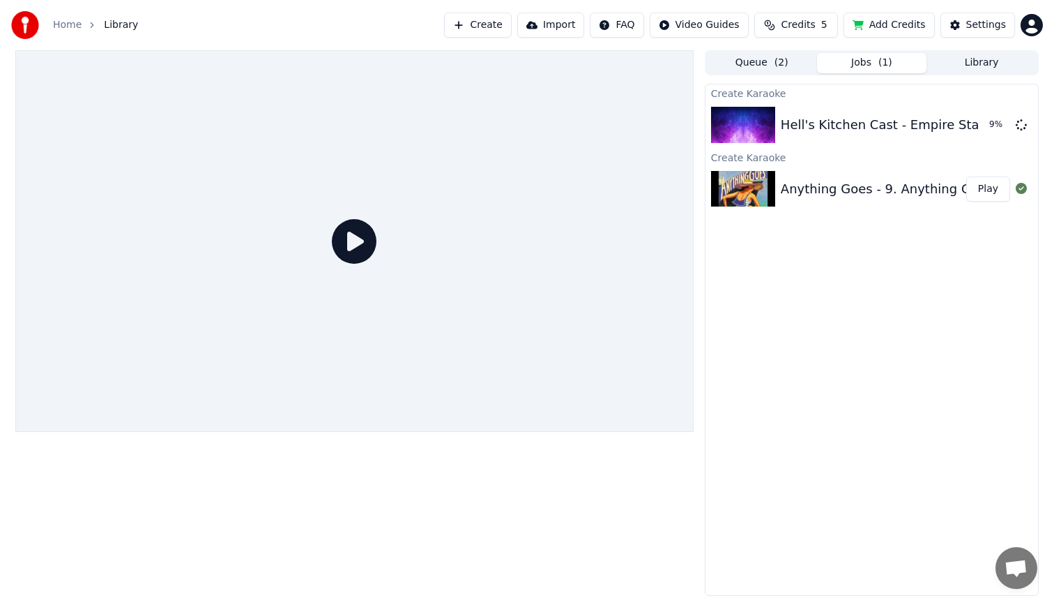
click at [872, 73] on button "Jobs ( 1 )" at bounding box center [872, 63] width 110 height 20
click at [877, 27] on button "Add Credits" at bounding box center [889, 25] width 91 height 25
click at [958, 31] on button "Settings" at bounding box center [978, 25] width 75 height 25
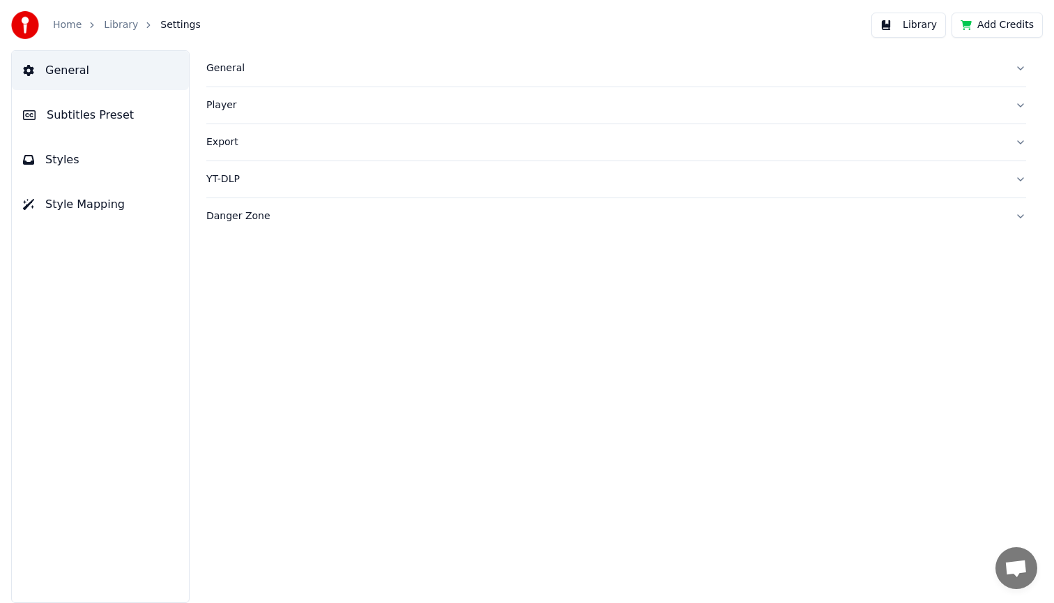
click at [269, 217] on div "Danger Zone" at bounding box center [605, 216] width 798 height 14
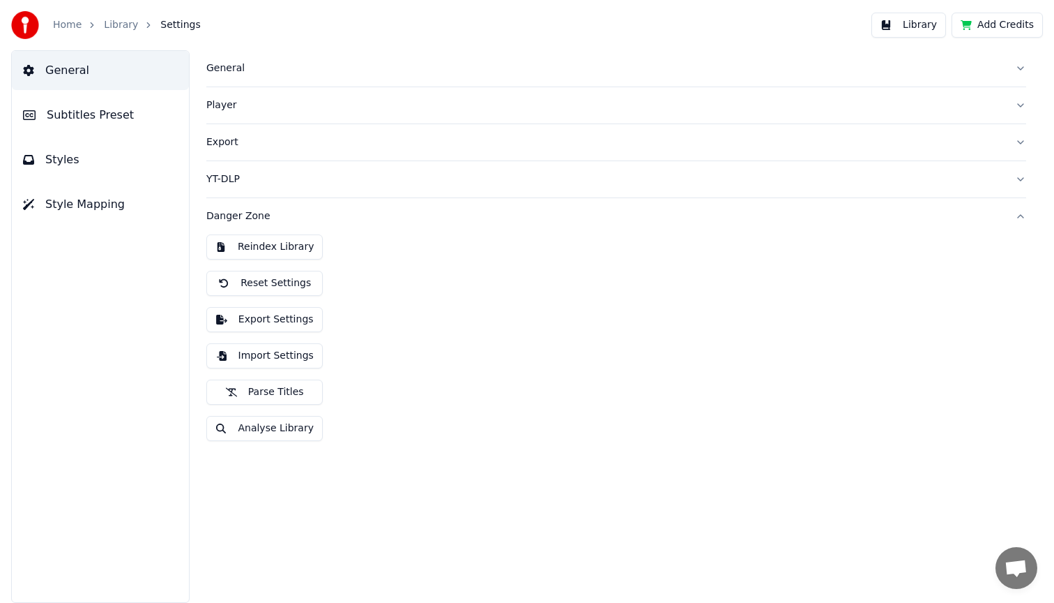
click at [430, 63] on div "General" at bounding box center [605, 68] width 798 height 14
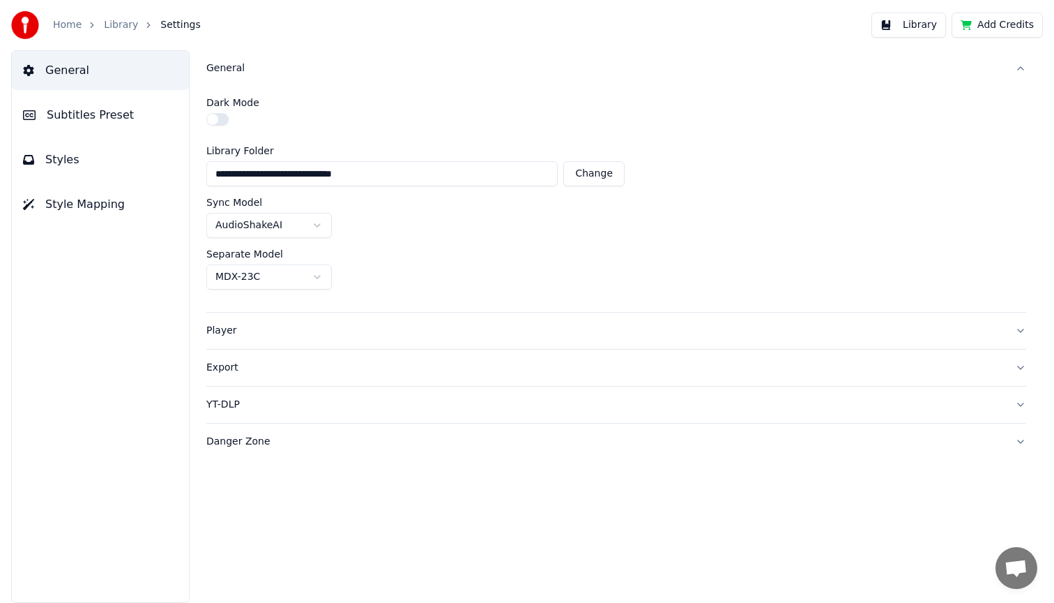
click at [280, 325] on div "Player" at bounding box center [605, 331] width 798 height 14
